Goal: Information Seeking & Learning: Learn about a topic

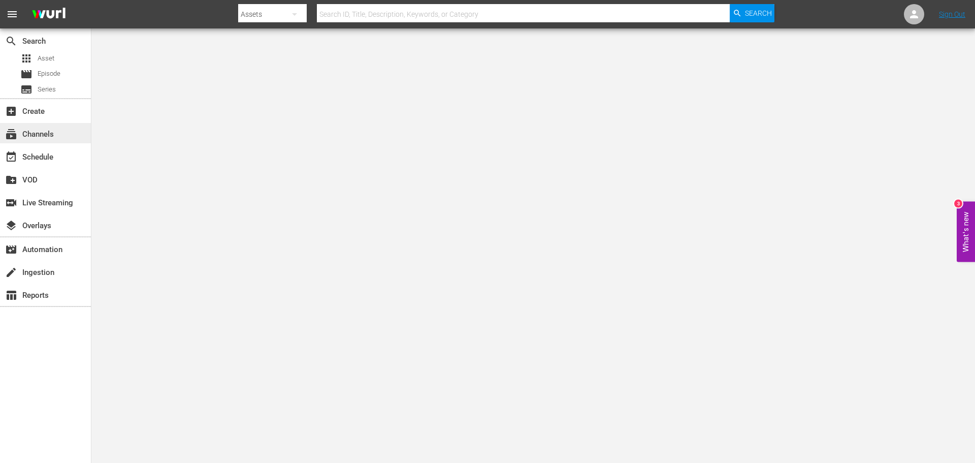
click at [61, 138] on div "subscriptions Channels" at bounding box center [45, 133] width 91 height 20
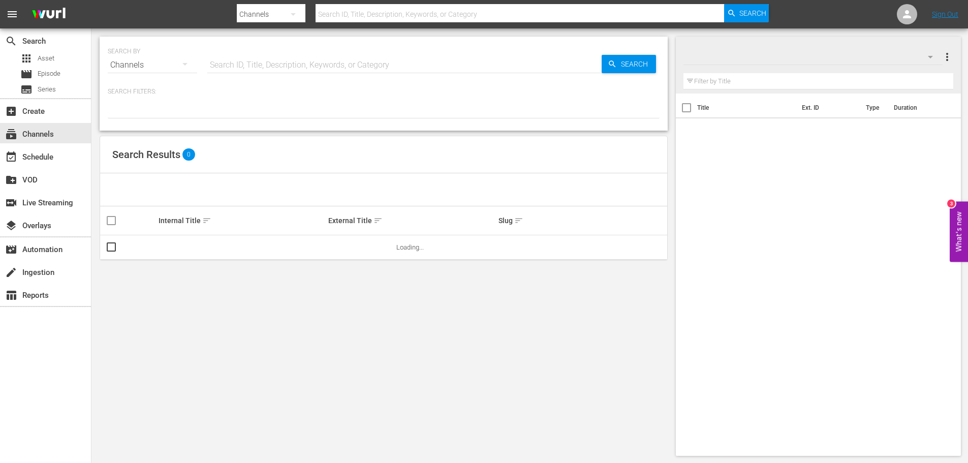
click at [247, 94] on p "Search Filters:" at bounding box center [384, 91] width 552 height 9
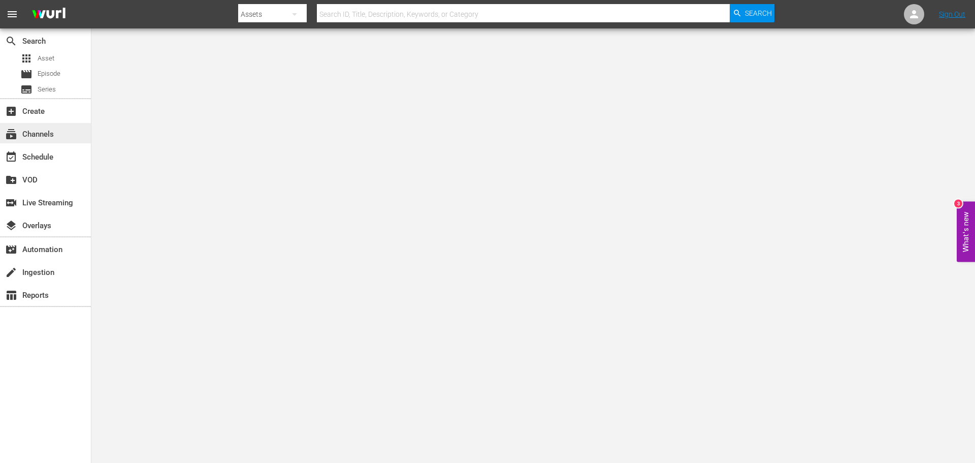
click at [54, 137] on div "subscriptions Channels" at bounding box center [45, 133] width 91 height 20
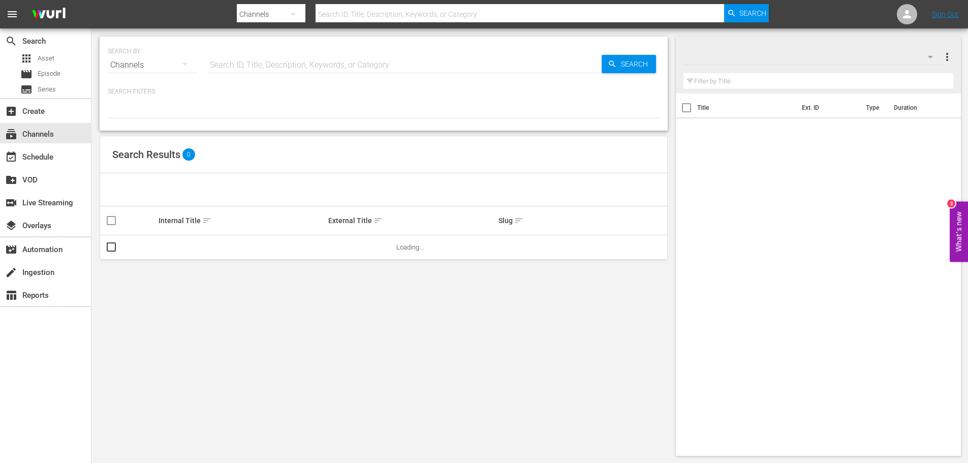
click at [362, 154] on div "Search Results 0" at bounding box center [383, 154] width 567 height 37
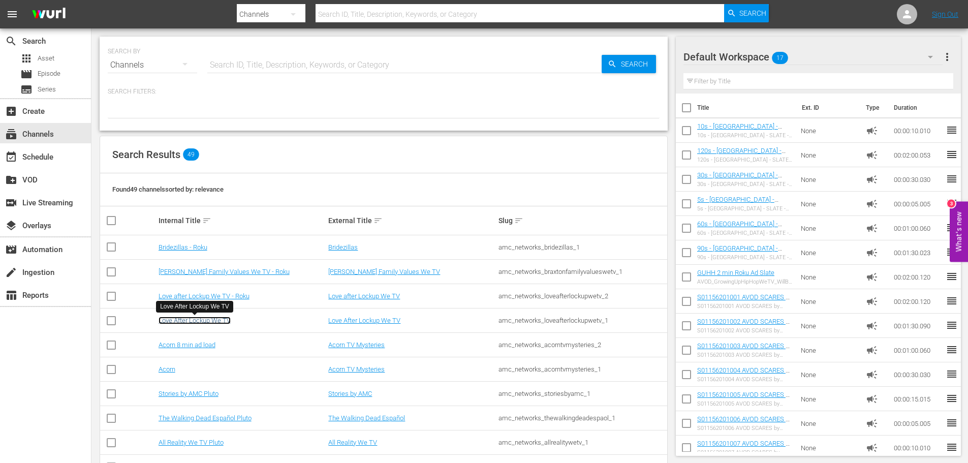
click at [192, 322] on link "Love After Lockup We TV" at bounding box center [194, 320] width 72 height 8
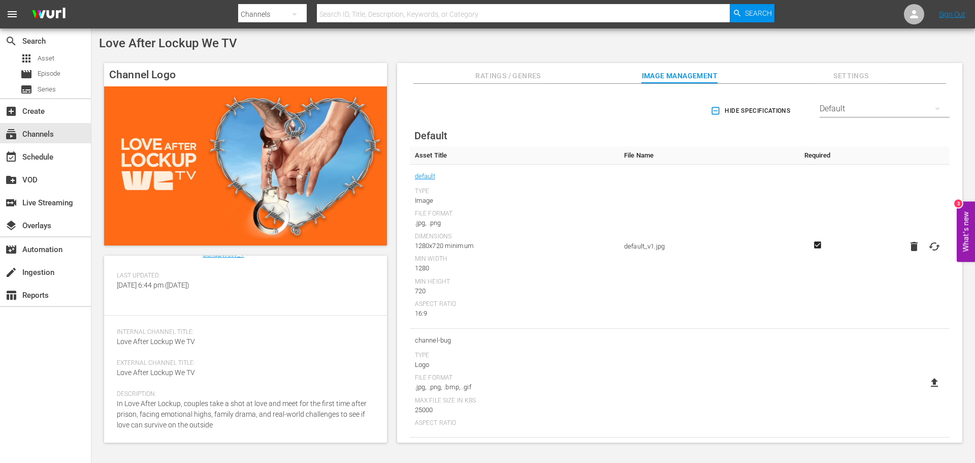
scroll to position [88, 0]
click at [269, 302] on div "[PERSON_NAME] ID: 2043 Slug: amc_networks_loveafterlockupwetv_1 Created On: [DA…" at bounding box center [246, 266] width 258 height 73
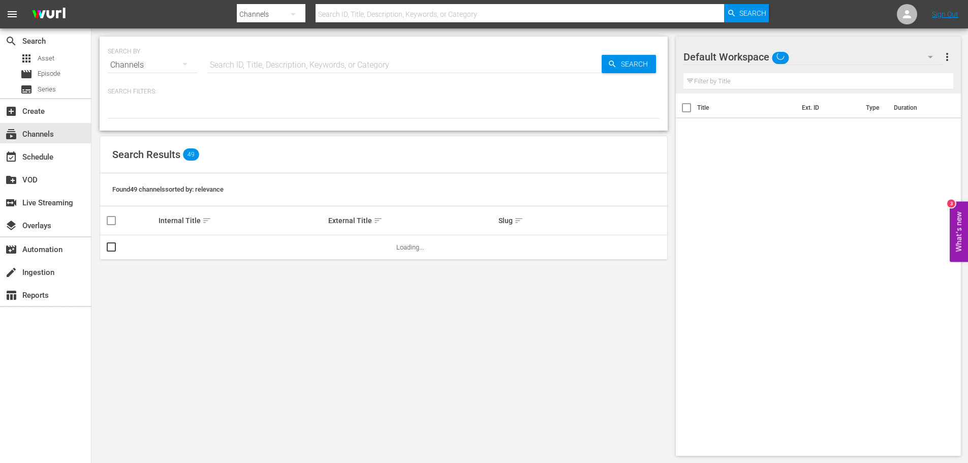
click at [348, 160] on div "Search Results 49" at bounding box center [383, 154] width 567 height 37
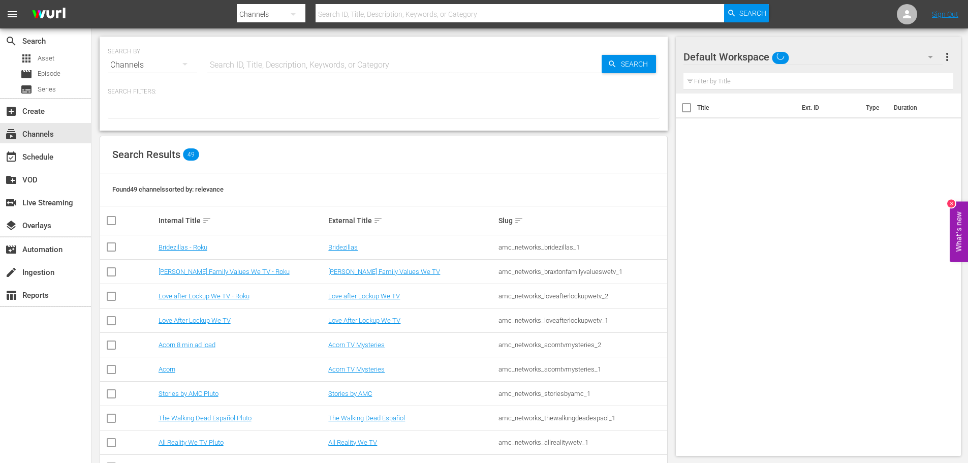
click at [193, 267] on td "[PERSON_NAME] Family Values We TV - Roku" at bounding box center [242, 272] width 170 height 24
click at [193, 270] on link "[PERSON_NAME] Family Values We TV - Roku" at bounding box center [223, 272] width 131 height 8
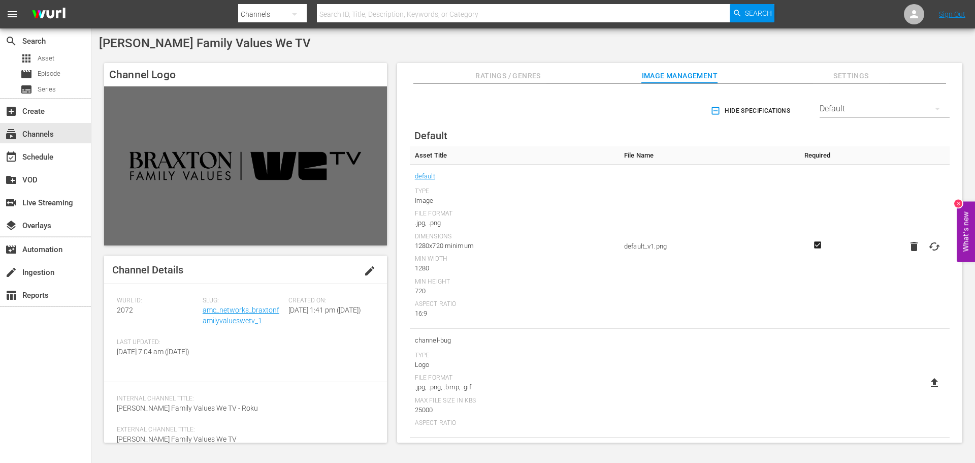
drag, startPoint x: 233, startPoint y: 189, endPoint x: 249, endPoint y: 364, distance: 175.0
click at [249, 364] on div "[PERSON_NAME] ID: 2072 Slug: amc_networks_braxtonfamilyvalueswetv_1 Created On:…" at bounding box center [246, 333] width 258 height 73
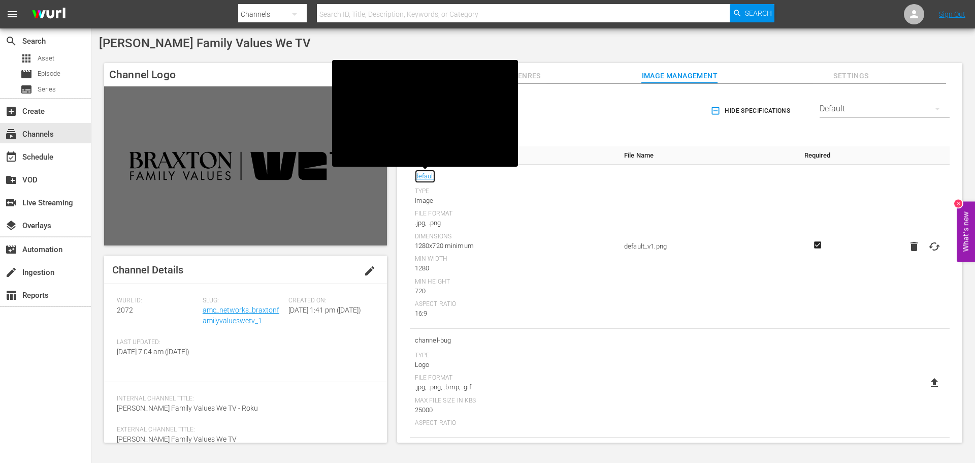
click at [429, 173] on link "default" at bounding box center [425, 176] width 20 height 13
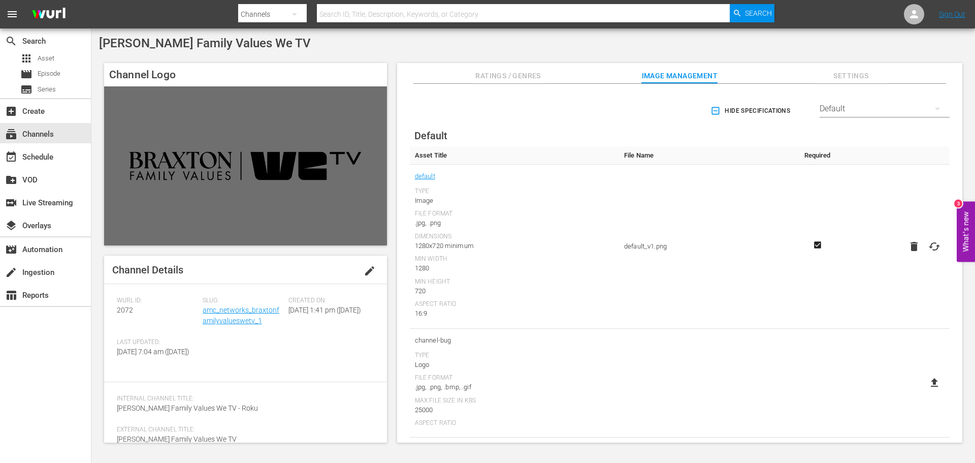
click at [552, 36] on div "[PERSON_NAME] Family Values We TV Channel Logo Channel Details edit [PERSON_NAM…" at bounding box center [533, 242] width 884 height 428
click at [528, 73] on span "Ratings / Genres" at bounding box center [508, 76] width 76 height 13
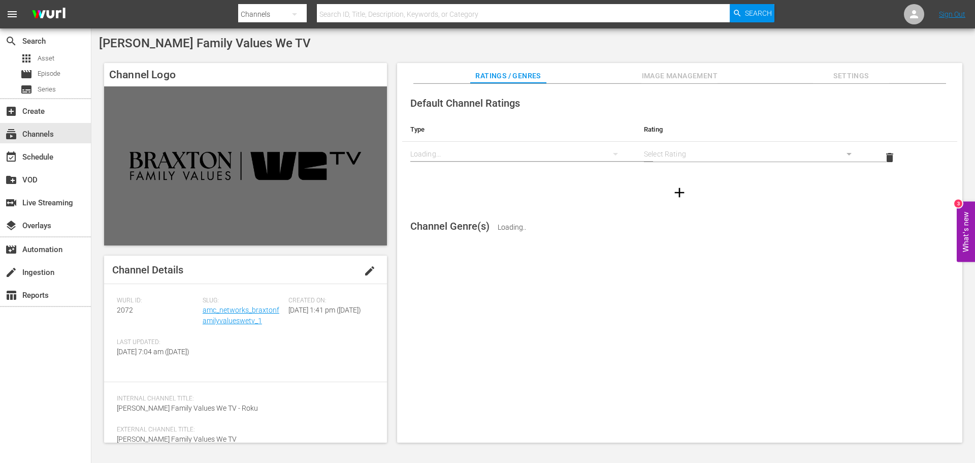
click at [842, 83] on button "Settings" at bounding box center [851, 73] width 76 height 20
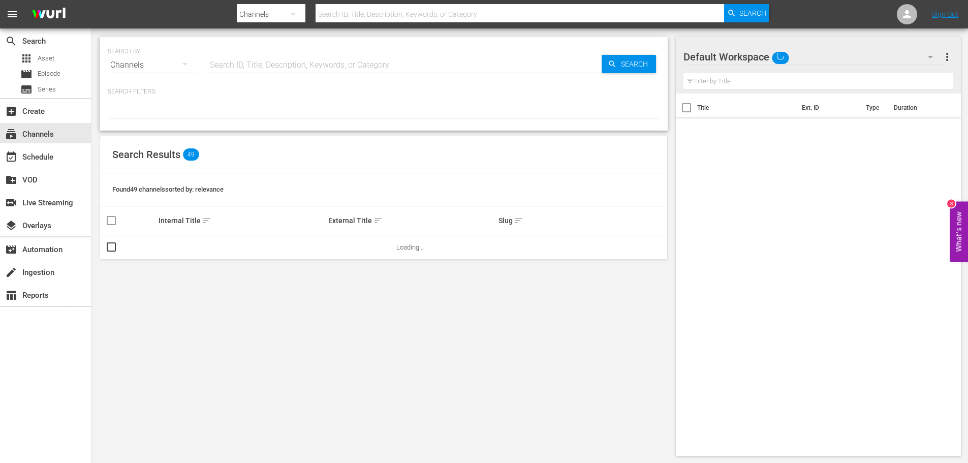
click at [257, 170] on div "Search Results 49" at bounding box center [383, 154] width 567 height 37
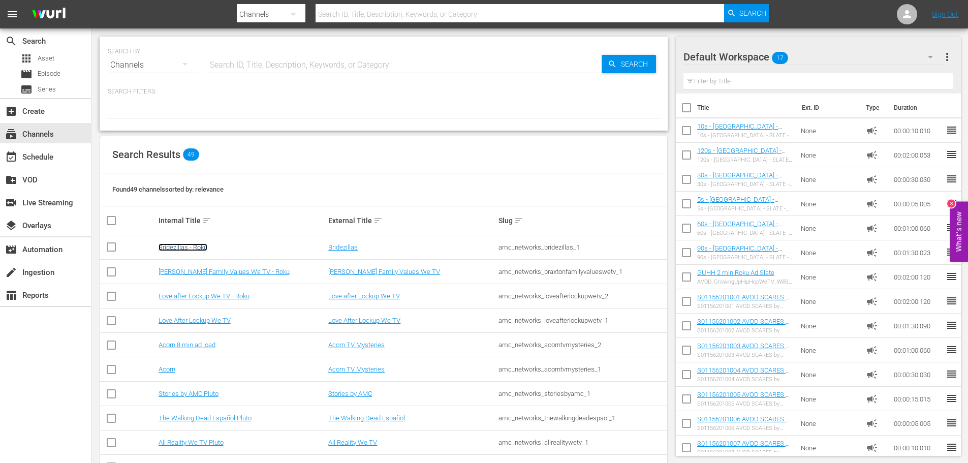
click at [196, 248] on link "Bridezillas - Roku" at bounding box center [182, 247] width 49 height 8
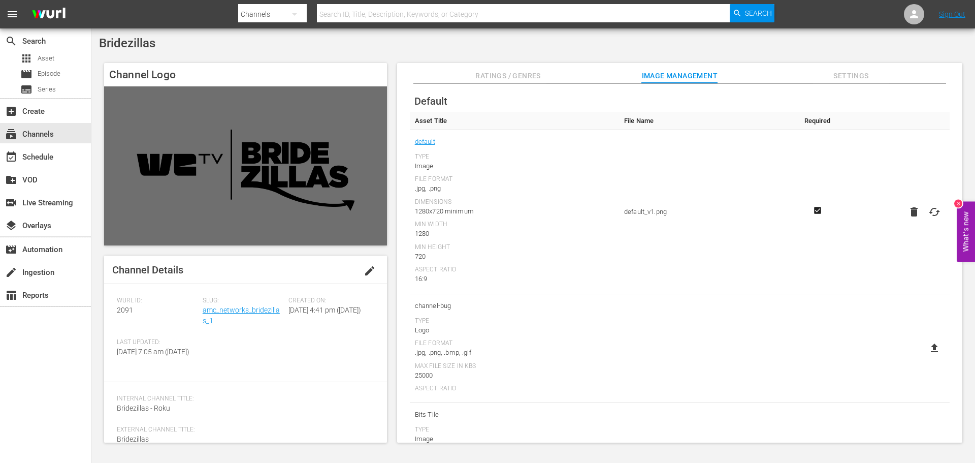
scroll to position [51, 0]
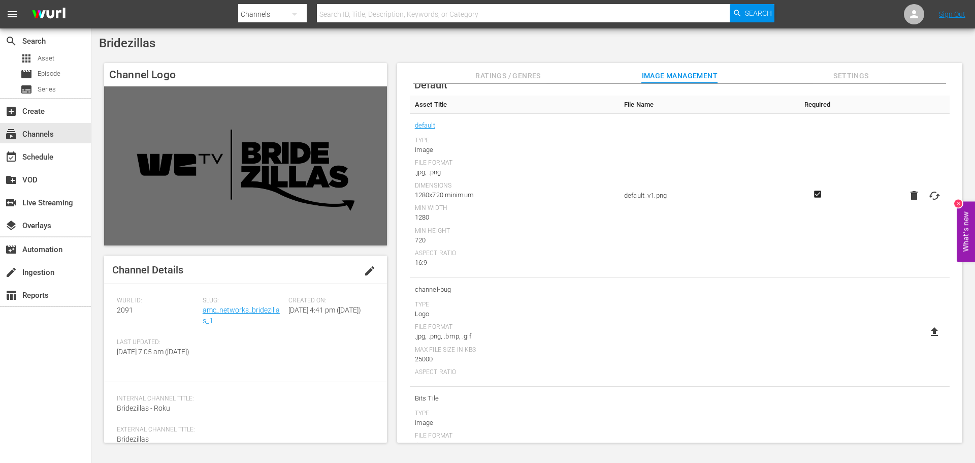
click at [931, 334] on icon at bounding box center [934, 331] width 7 height 9
click at [925, 340] on input "file" at bounding box center [925, 340] width 1 height 1
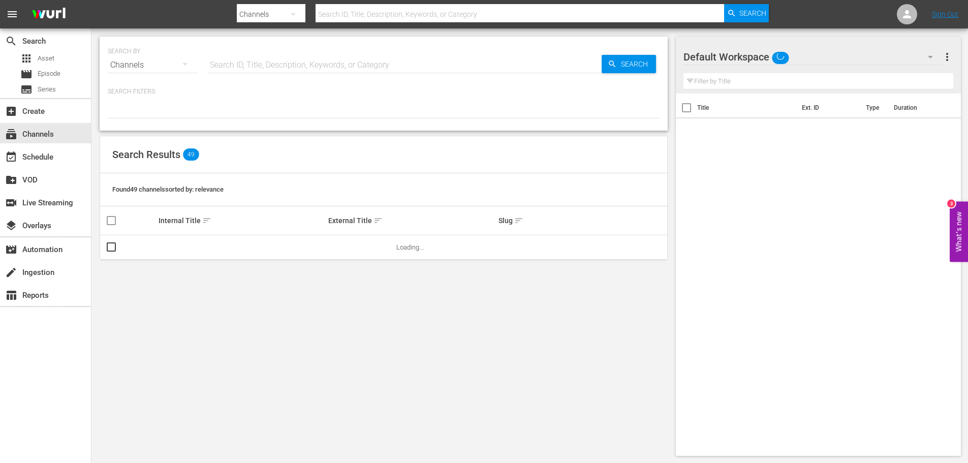
click at [280, 154] on div "Search Results 49" at bounding box center [383, 154] width 567 height 37
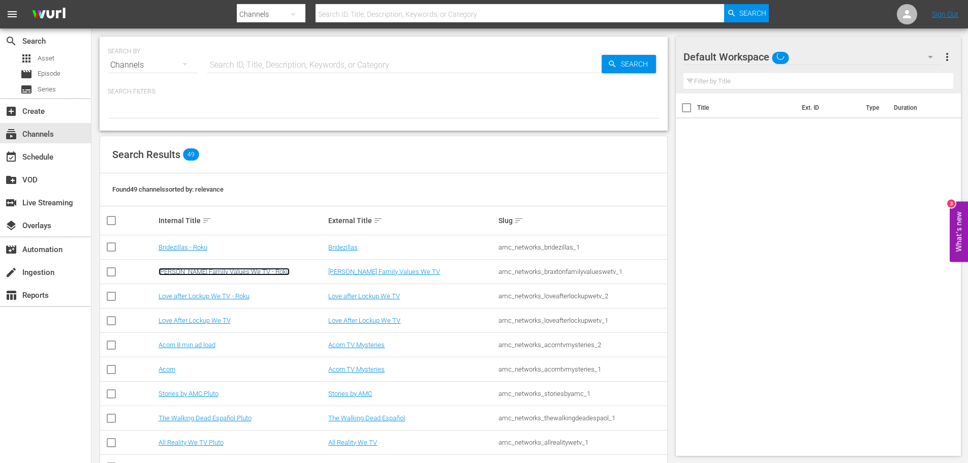
click at [202, 268] on link "[PERSON_NAME] Family Values We TV - Roku" at bounding box center [223, 272] width 131 height 8
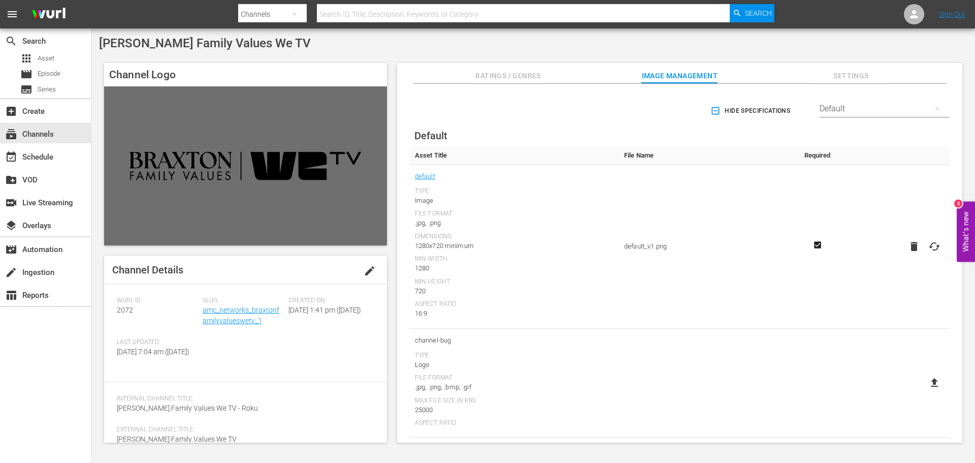
click at [59, 392] on div "search Search apps Asset movie Episode subtitles Series add_box Create subscrip…" at bounding box center [45, 259] width 91 height 463
